Goal: Transaction & Acquisition: Purchase product/service

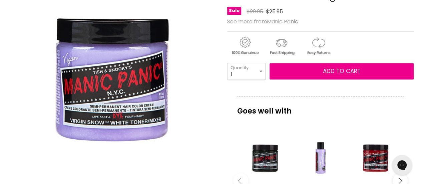
scroll to position [128, 0]
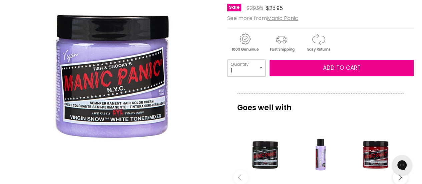
click at [261, 66] on select "1 2 3 4 5 6 7 8 9 10+" at bounding box center [246, 67] width 38 height 17
select select "2"
click at [227, 59] on select "1 2 3 4 5 6 7 8 9 10+" at bounding box center [246, 67] width 38 height 17
type input "2"
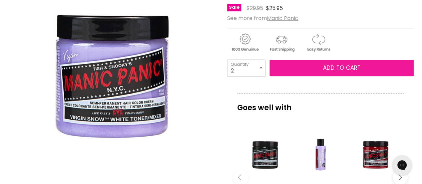
click at [358, 65] on span "Add to cart" at bounding box center [342, 68] width 38 height 8
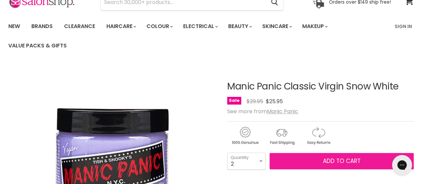
scroll to position [49, 0]
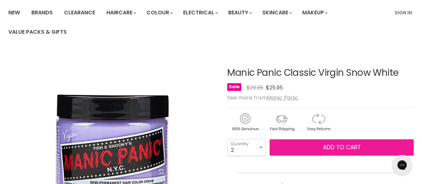
click at [333, 142] on button "Add to cart" at bounding box center [342, 147] width 144 height 17
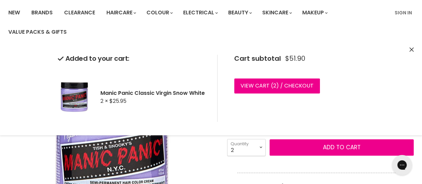
click at [411, 50] on icon "Close" at bounding box center [411, 49] width 4 height 4
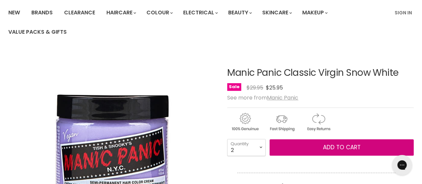
scroll to position [0, 0]
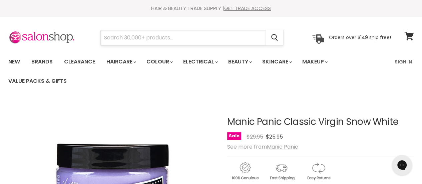
click at [148, 38] on input "Search" at bounding box center [183, 37] width 165 height 15
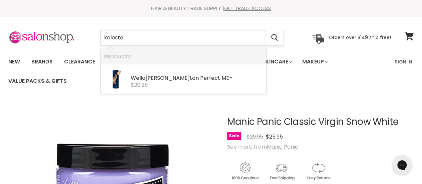
type input "koleston"
click at [146, 78] on div "Wella Koleston Perfect ME+" at bounding box center [197, 78] width 132 height 7
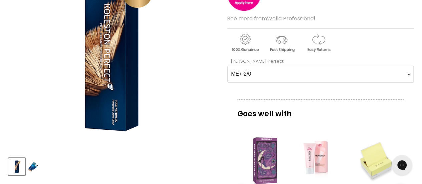
scroll to position [158, 0]
click at [408, 70] on Perfect-0-0 "ME+ 2/0 ME+ 2/8 ME+ 33/0 ME+ 33/66 ME+ 44/0 ME+ 44/55 ME+ 44/65 4/71 ME+ 4/77 M…" at bounding box center [320, 73] width 186 height 17
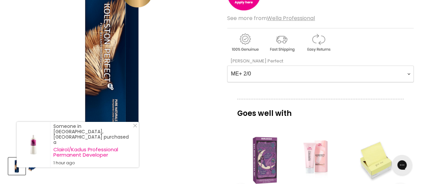
select Perfect-0-0 "ME+ 9/1"
click at [227, 65] on Perfect-0-0 "ME+ 2/0 ME+ 2/8 ME+ 33/0 ME+ 33/66 ME+ 44/0 ME+ 44/55 ME+ 44/65 4/71 ME+ 4/77 M…" at bounding box center [320, 73] width 186 height 17
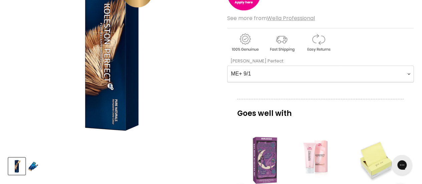
click at [256, 70] on Perfect-0-0 "ME+ 2/0 ME+ 2/8 ME+ 33/0 ME+ 33/66 ME+ 44/0 ME+ 44/55 ME+ 44/65 4/71 ME+ 4/77 M…" at bounding box center [320, 73] width 186 height 17
click at [227, 65] on Perfect-0-0 "ME+ 2/0 ME+ 2/8 ME+ 33/0 ME+ 33/66 ME+ 44/0 ME+ 44/55 ME+ 44/65 4/71 ME+ 4/77 M…" at bounding box center [320, 73] width 186 height 17
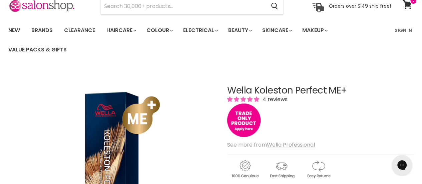
scroll to position [0, 0]
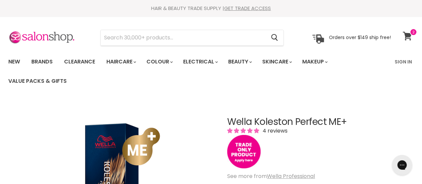
click at [410, 32] on span at bounding box center [413, 31] width 7 height 7
